Goal: Browse casually: Explore the website without a specific task or goal

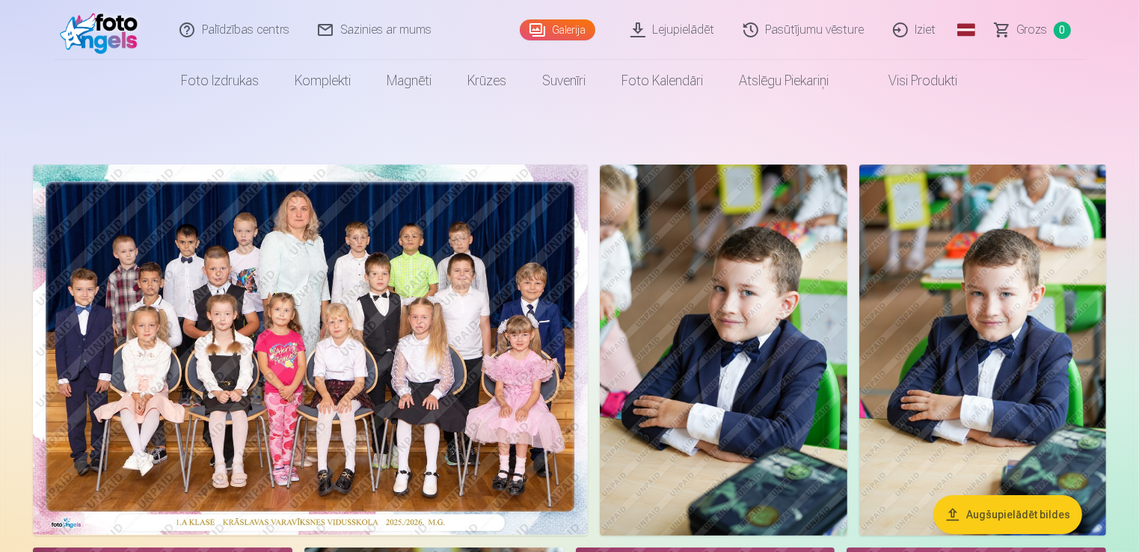
click at [314, 322] on img at bounding box center [310, 349] width 555 height 370
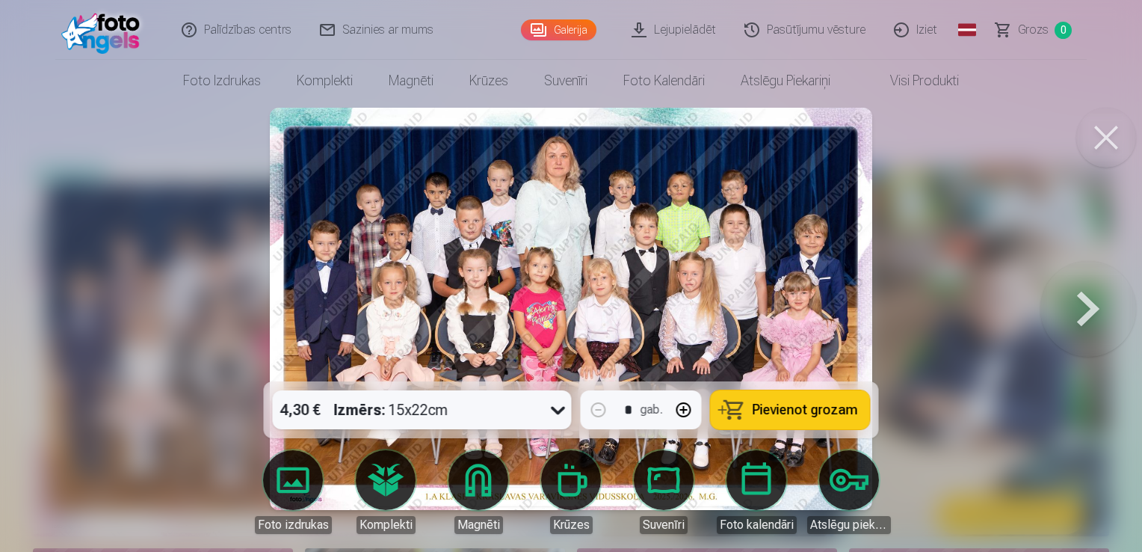
click at [1083, 289] on button at bounding box center [1089, 308] width 96 height 115
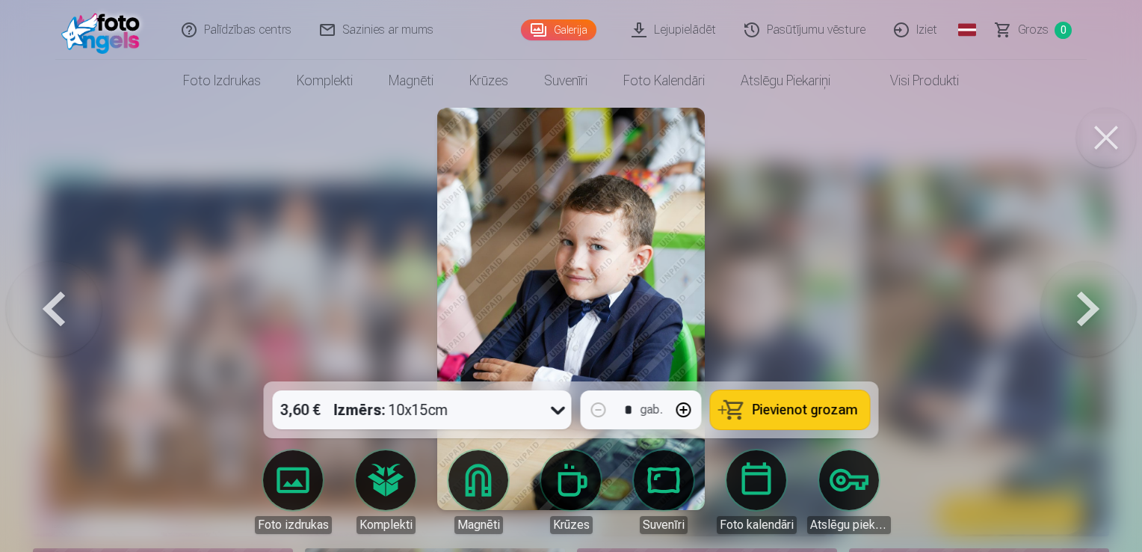
click at [1083, 289] on button at bounding box center [1089, 308] width 96 height 115
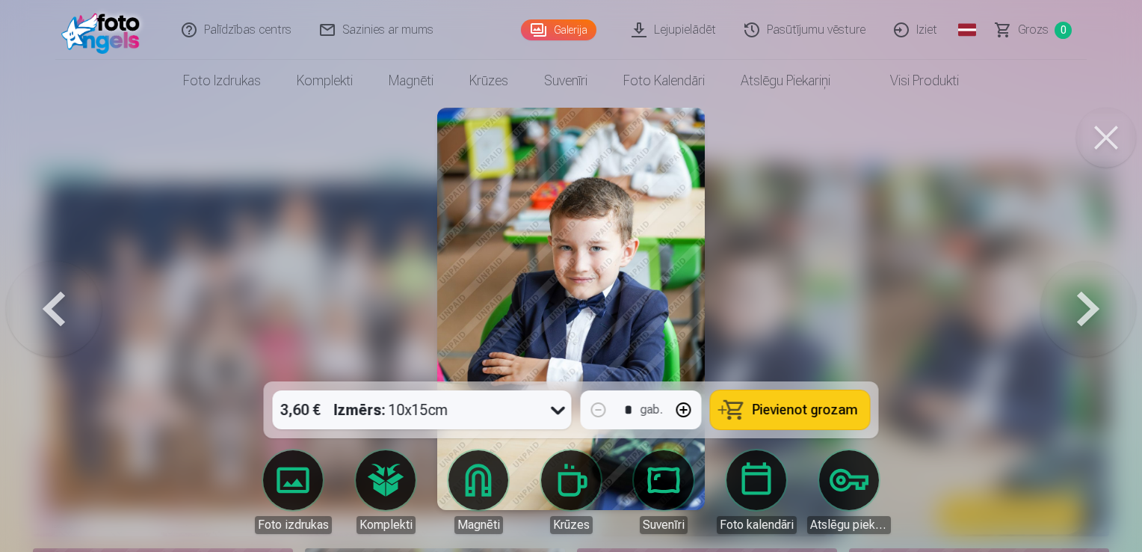
click at [1083, 289] on button at bounding box center [1089, 308] width 96 height 115
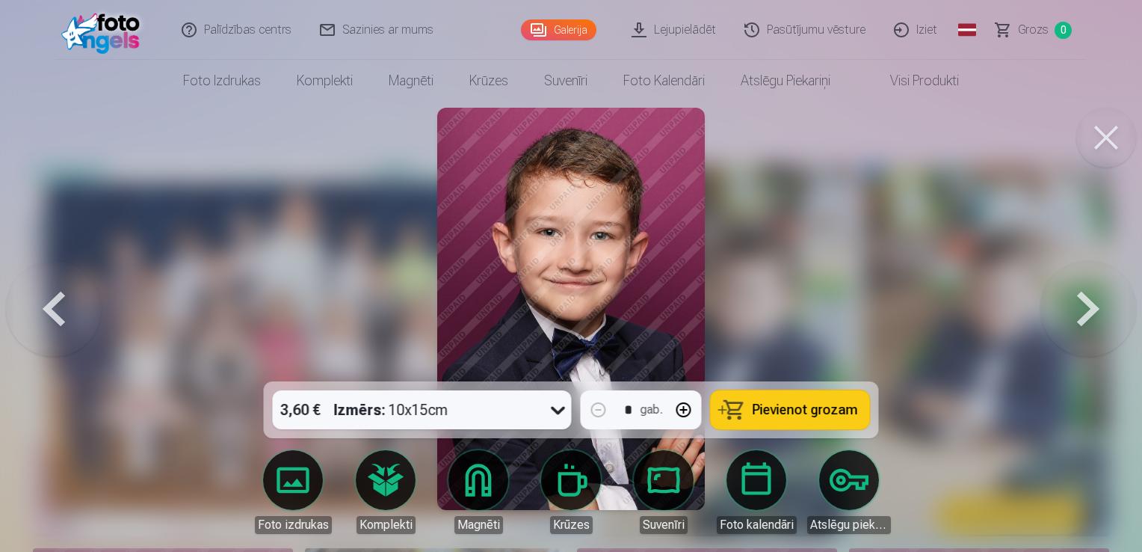
click at [1083, 289] on button at bounding box center [1089, 308] width 96 height 115
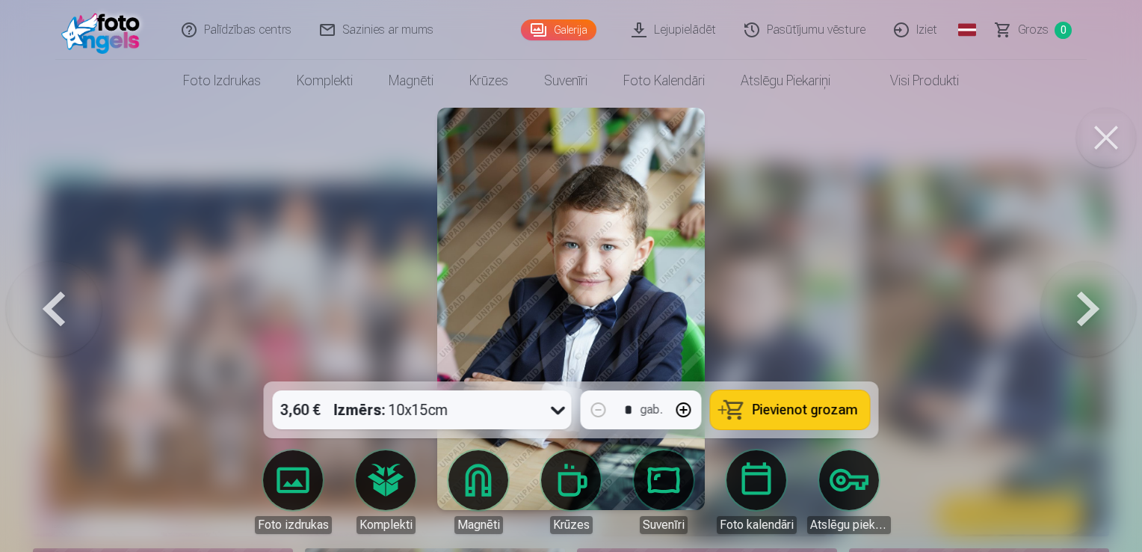
click at [1083, 289] on button at bounding box center [1089, 308] width 96 height 115
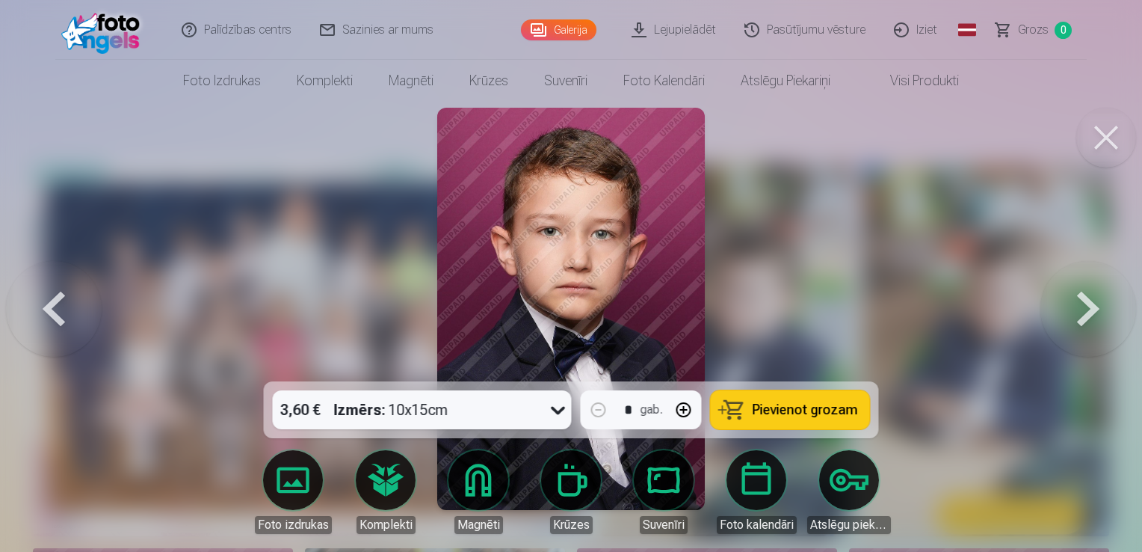
click at [1083, 289] on button at bounding box center [1089, 308] width 96 height 115
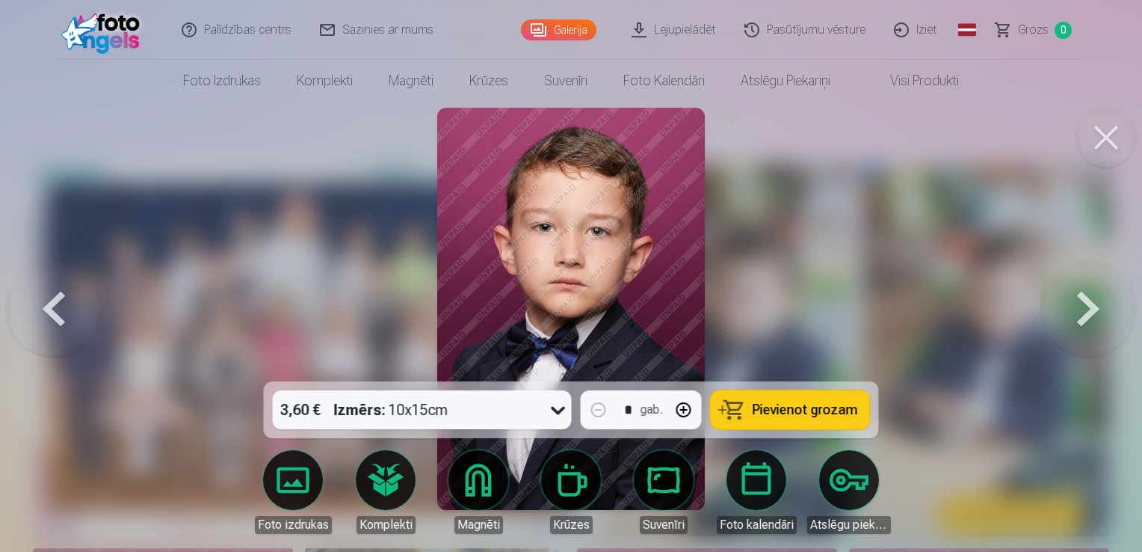
click at [1083, 289] on button at bounding box center [1089, 308] width 96 height 115
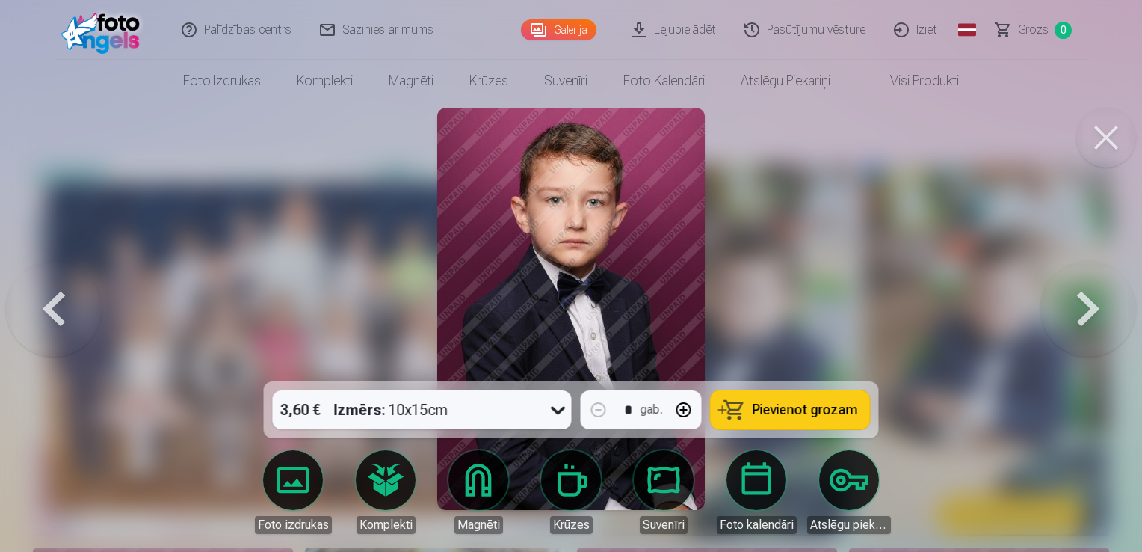
click at [1083, 289] on button at bounding box center [1089, 308] width 96 height 115
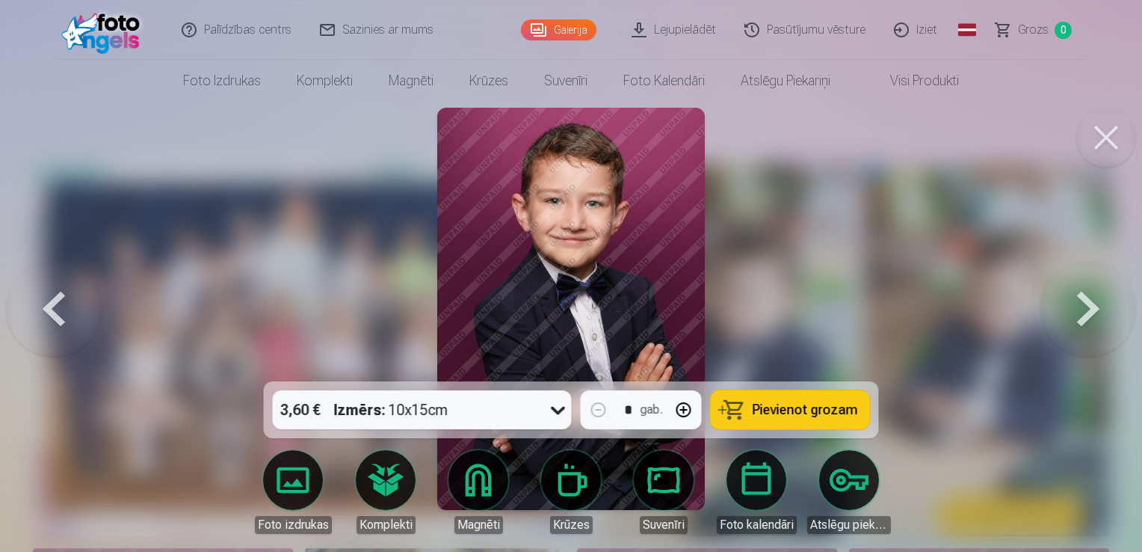
click at [1083, 289] on button at bounding box center [1089, 308] width 96 height 115
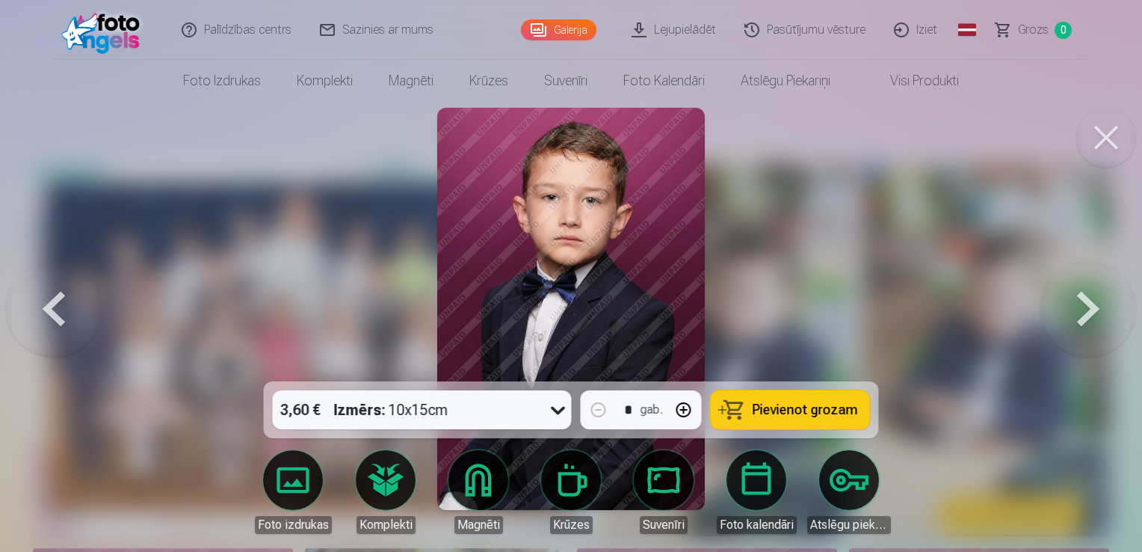
click at [1083, 289] on button at bounding box center [1089, 308] width 96 height 115
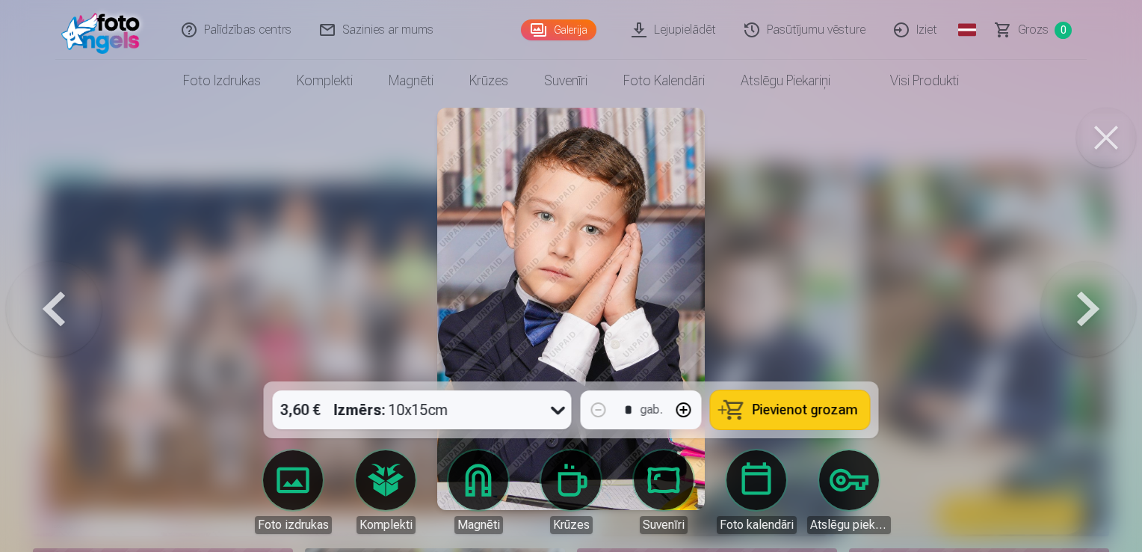
click at [1083, 289] on button at bounding box center [1089, 308] width 96 height 115
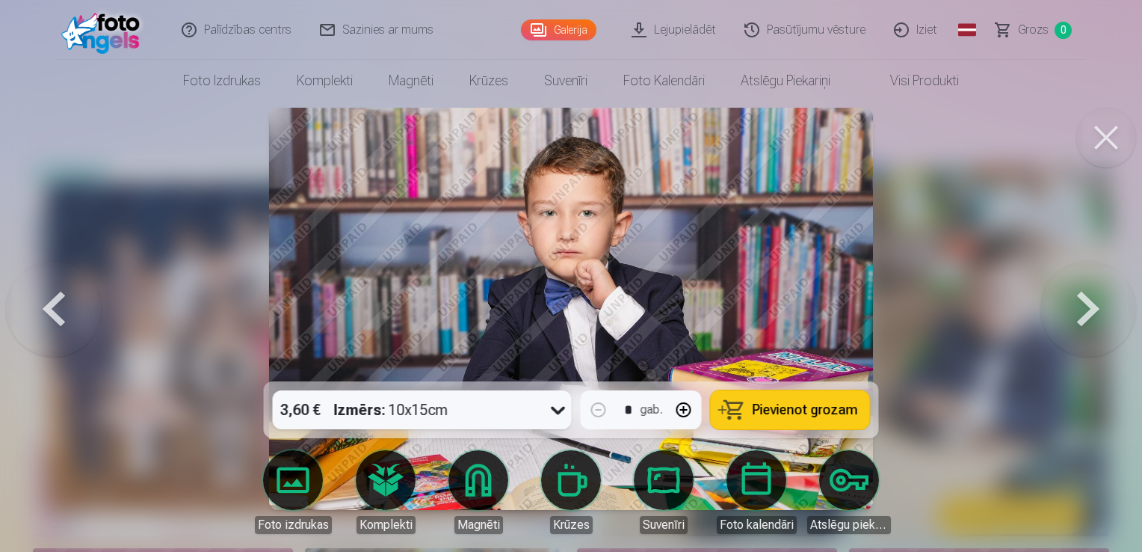
click at [1083, 289] on button at bounding box center [1089, 308] width 96 height 115
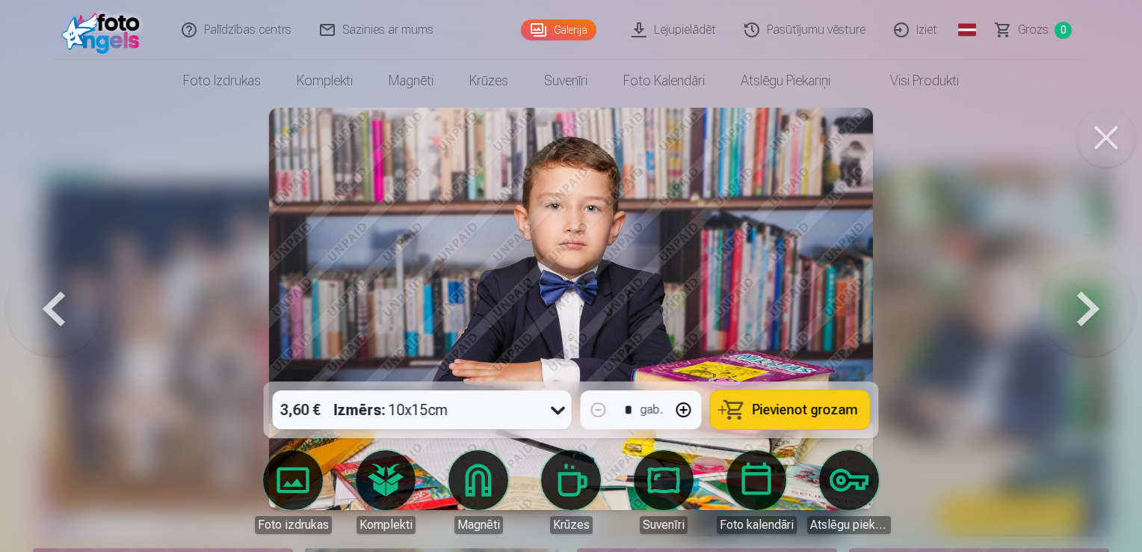
click at [1083, 289] on button at bounding box center [1089, 308] width 96 height 115
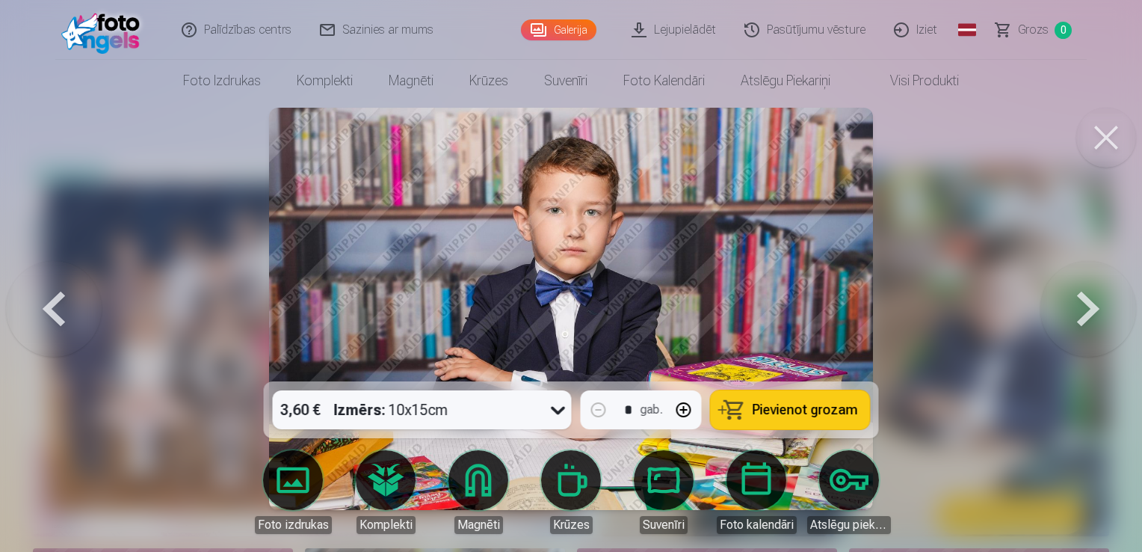
click at [1083, 289] on button at bounding box center [1089, 308] width 96 height 115
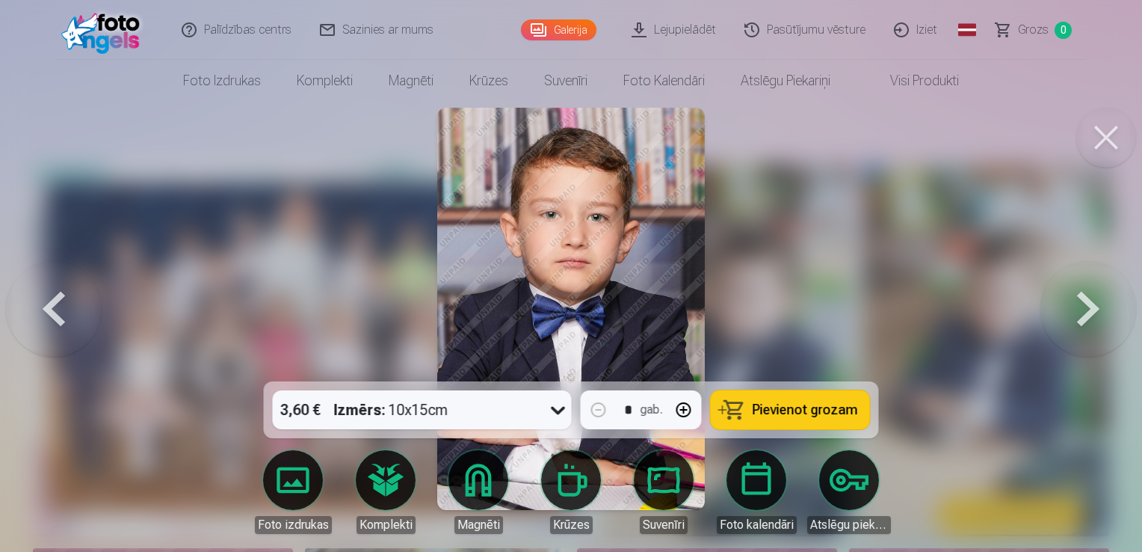
click at [1083, 289] on button at bounding box center [1089, 308] width 96 height 115
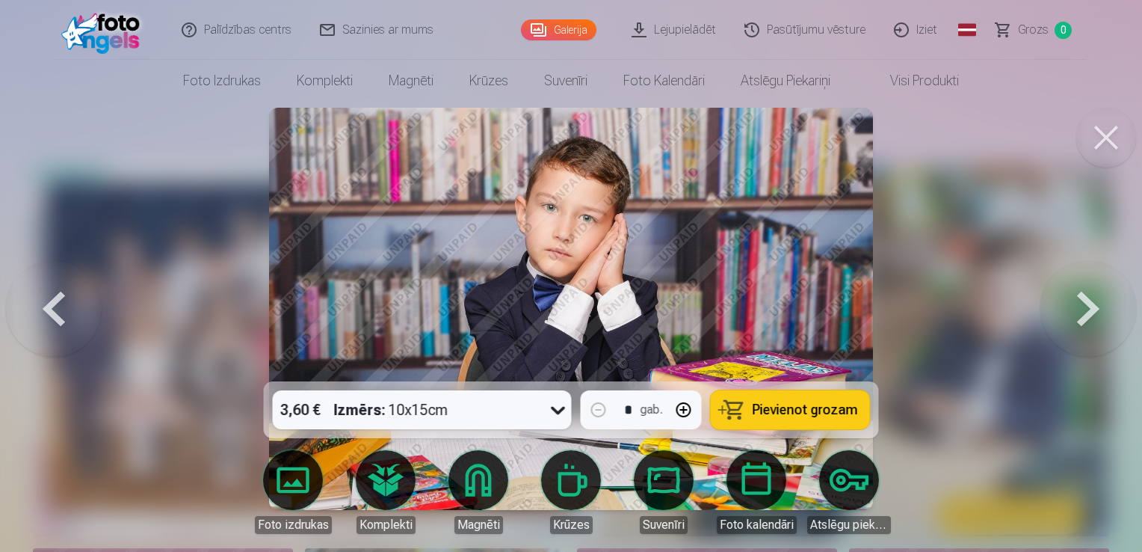
click at [1083, 289] on button at bounding box center [1089, 308] width 96 height 115
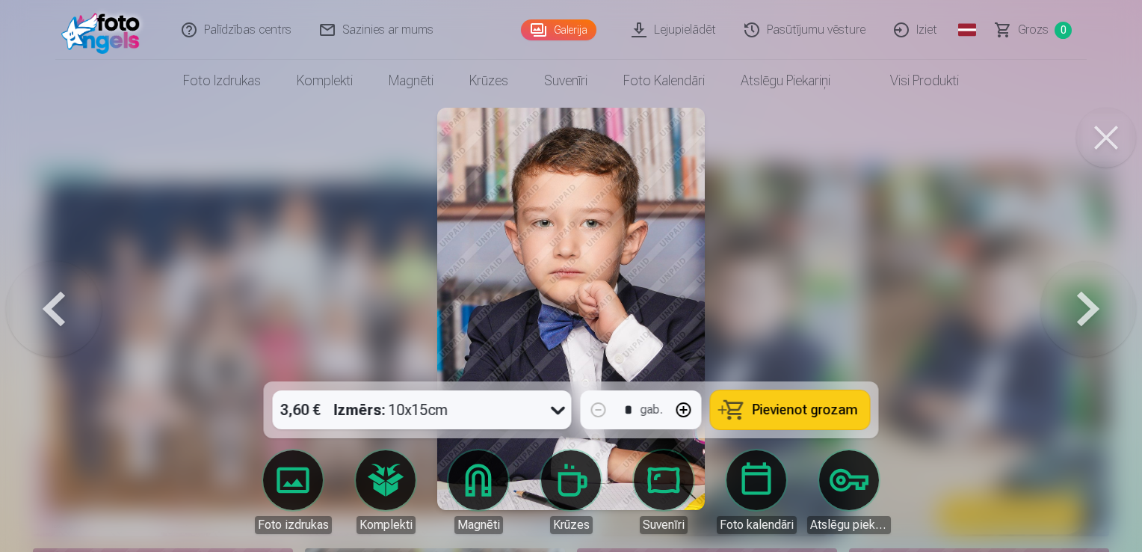
click at [1083, 289] on button at bounding box center [1089, 308] width 96 height 115
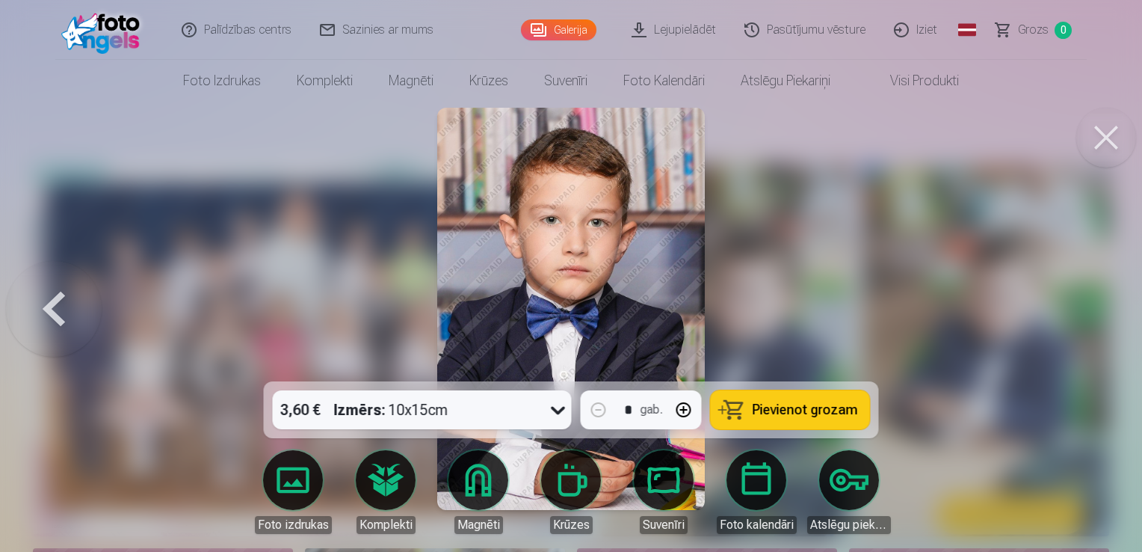
click at [1083, 289] on div at bounding box center [571, 276] width 1142 height 552
